Goal: Transaction & Acquisition: Obtain resource

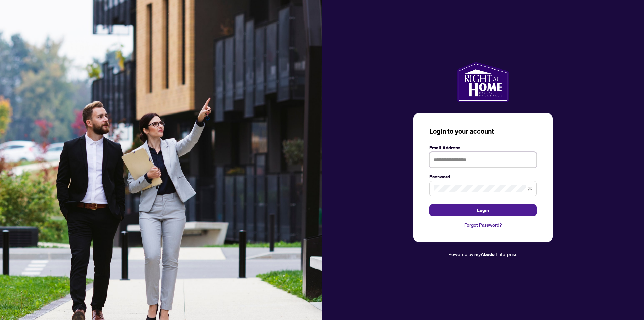
click at [433, 161] on input "text" at bounding box center [482, 159] width 107 height 15
click at [529, 188] on icon "eye-invisible" at bounding box center [530, 188] width 5 height 4
click at [479, 210] on span "Login" at bounding box center [483, 210] width 12 height 11
click at [442, 160] on input "**********" at bounding box center [482, 159] width 107 height 15
type input "**********"
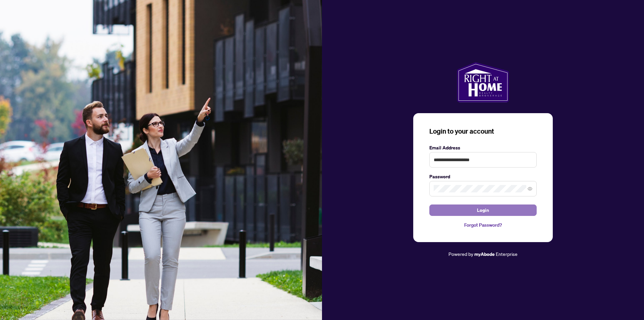
click at [469, 209] on button "Login" at bounding box center [482, 209] width 107 height 11
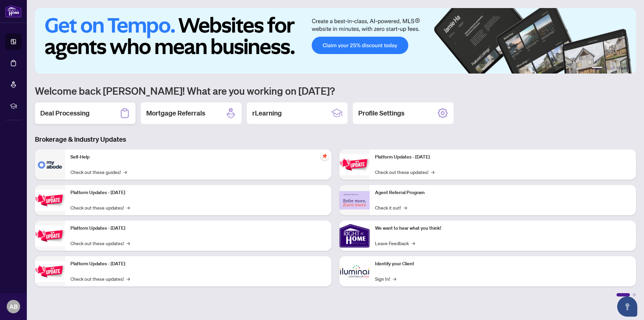
click at [92, 112] on div "Deal Processing" at bounding box center [85, 112] width 101 height 21
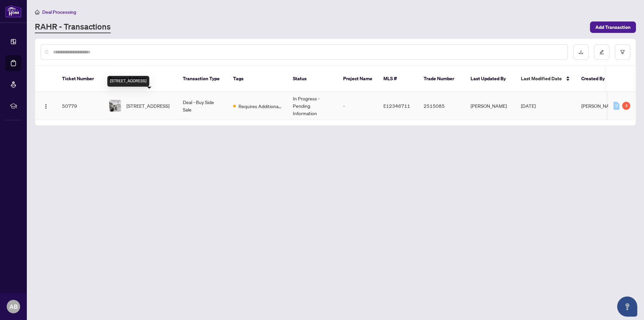
click at [149, 102] on span "[STREET_ADDRESS]" at bounding box center [147, 105] width 43 height 7
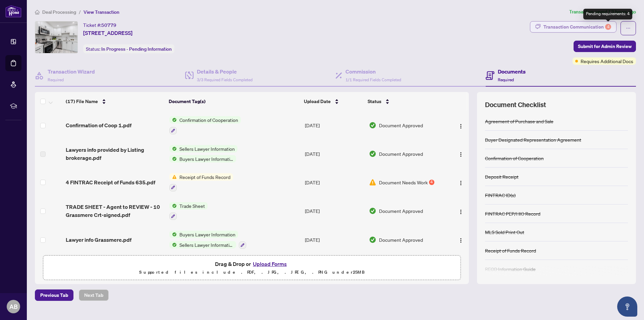
click at [608, 26] on div "4" at bounding box center [608, 27] width 6 height 6
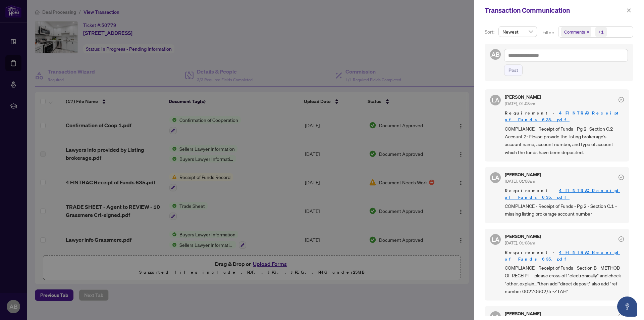
click at [565, 113] on link "4 FINTRAC Receipt of Funds 635.pdf" at bounding box center [562, 116] width 115 height 12
click at [628, 10] on icon "close" at bounding box center [629, 10] width 4 height 4
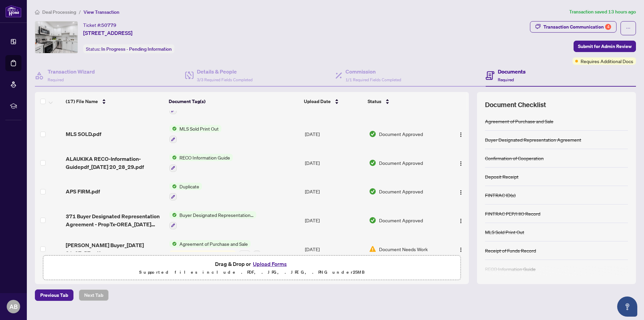
scroll to position [347, 0]
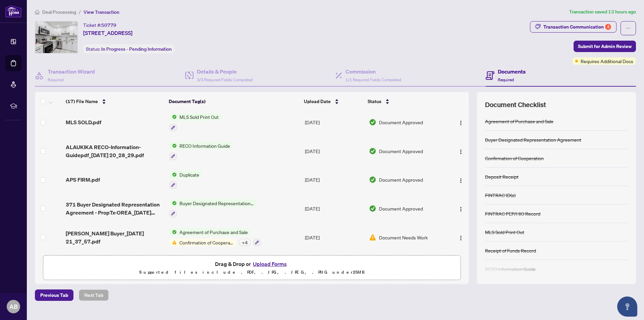
click at [244, 241] on div "+ 4" at bounding box center [245, 241] width 12 height 7
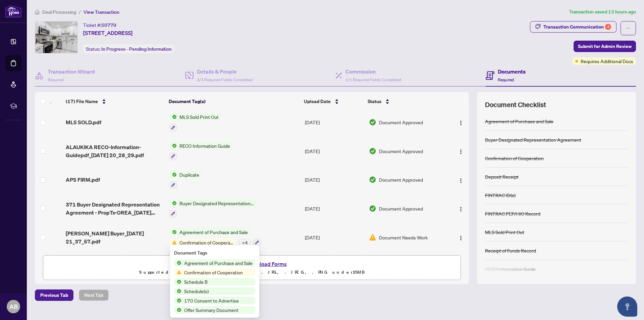
click at [437, 295] on div "Previous Tab Next Tab" at bounding box center [335, 294] width 601 height 11
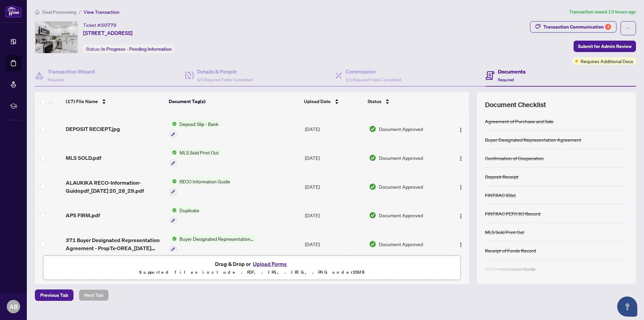
scroll to position [314, 0]
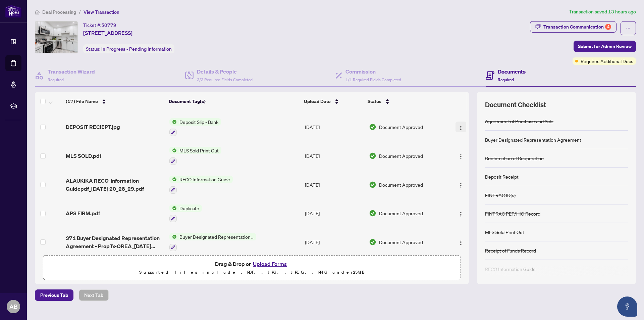
click at [458, 126] on img "button" at bounding box center [460, 127] width 5 height 5
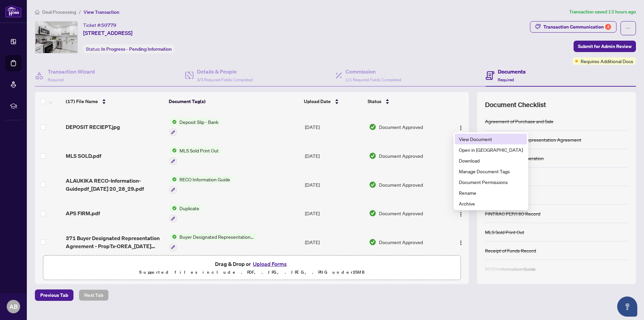
click at [466, 140] on span "View Document" at bounding box center [491, 138] width 64 height 7
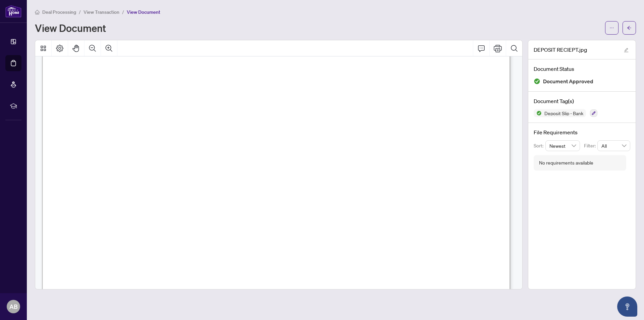
scroll to position [75, 0]
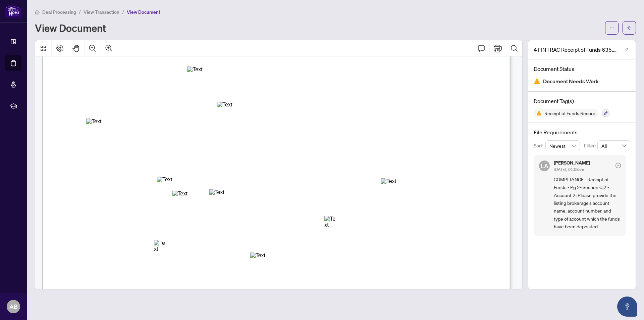
scroll to position [67, 0]
click at [612, 29] on icon "ellipsis" at bounding box center [611, 27] width 5 height 5
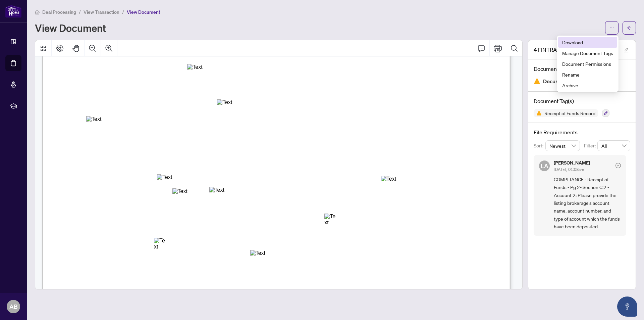
click at [576, 42] on span "Download" at bounding box center [587, 42] width 51 height 7
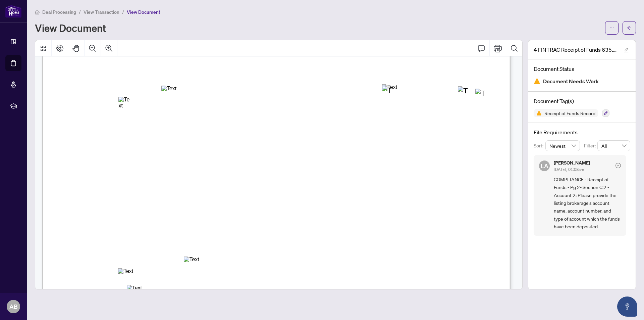
scroll to position [704, 0]
